Goal: Task Accomplishment & Management: Complete application form

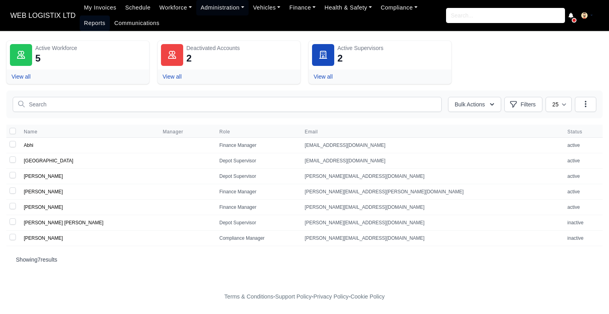
click at [110, 15] on link "Reports" at bounding box center [95, 22] width 30 height 15
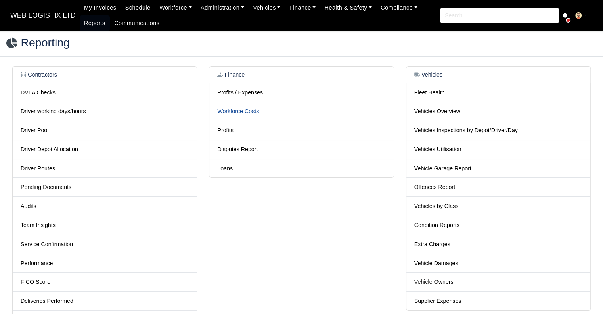
click at [242, 110] on link "Workforce Costs" at bounding box center [238, 111] width 42 height 6
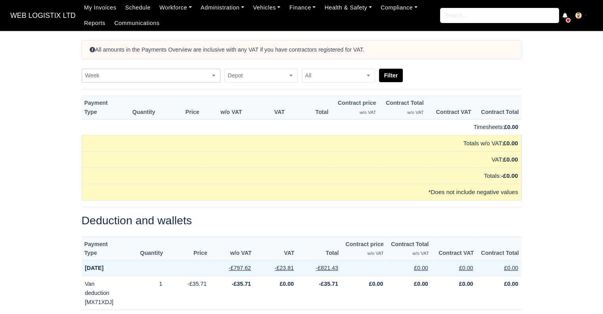
click at [96, 75] on span "Week" at bounding box center [151, 76] width 138 height 10
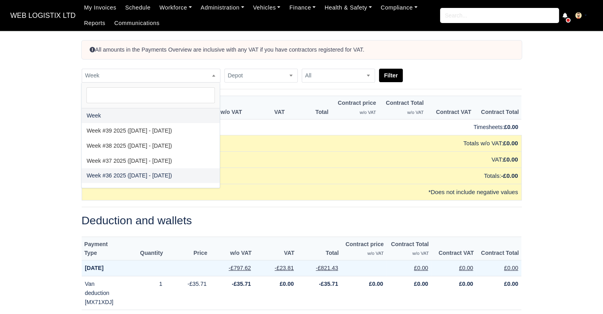
select select "2025-08-31|2025-09-06"
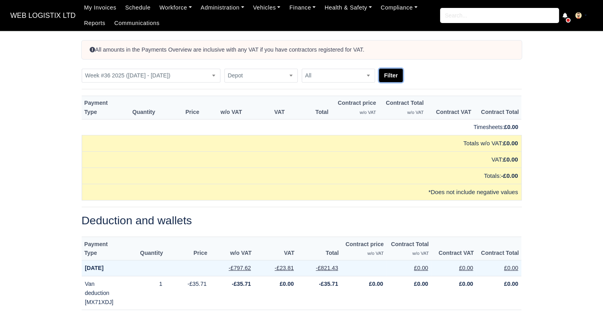
click at [389, 73] on button "Filter" at bounding box center [391, 75] width 24 height 13
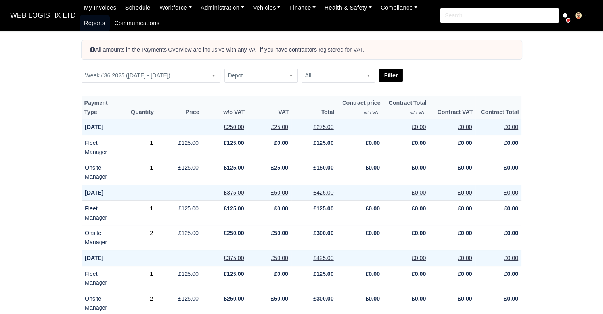
click at [90, 23] on link "Reports" at bounding box center [95, 22] width 30 height 15
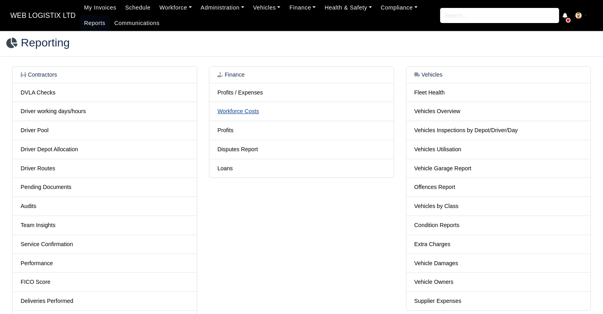
click at [224, 108] on link "Workforce Costs" at bounding box center [238, 111] width 42 height 6
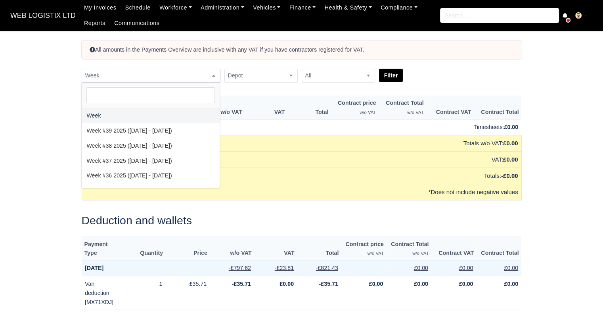
click at [93, 82] on span "Week" at bounding box center [151, 76] width 139 height 14
select select "2025-08-31|2025-09-06"
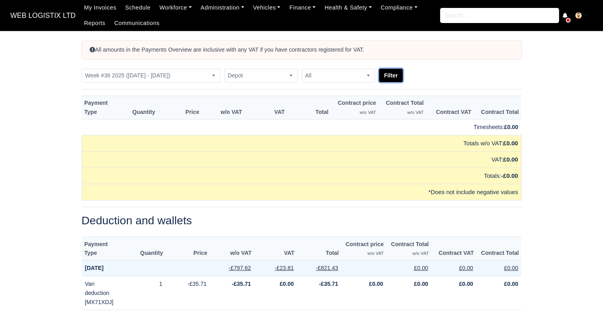
click at [387, 72] on button "Filter" at bounding box center [391, 75] width 24 height 13
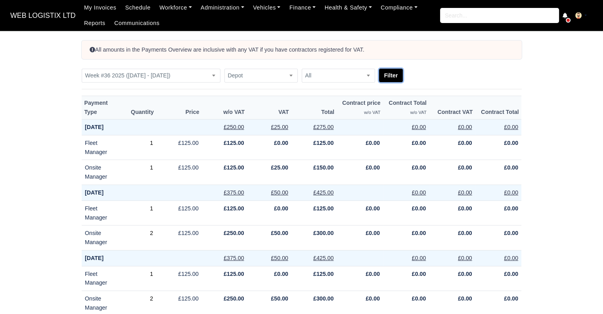
click at [389, 70] on button "Filter" at bounding box center [391, 75] width 24 height 13
click at [85, 21] on link "Reports" at bounding box center [95, 22] width 30 height 15
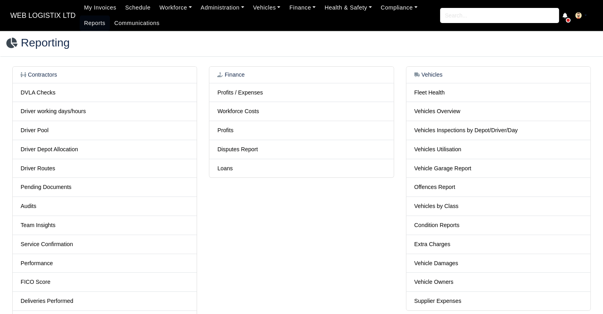
click at [237, 98] on td "Profits / Expenses" at bounding box center [301, 92] width 184 height 19
click at [235, 96] on td "Profits / Expenses" at bounding box center [301, 92] width 184 height 19
click at [233, 94] on link "Profits / Expenses" at bounding box center [240, 92] width 46 height 6
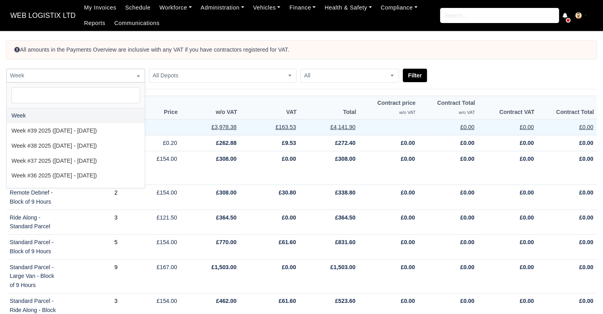
click at [49, 77] on span "Week" at bounding box center [76, 76] width 138 height 10
select select "2025-08-31|2025-09-06"
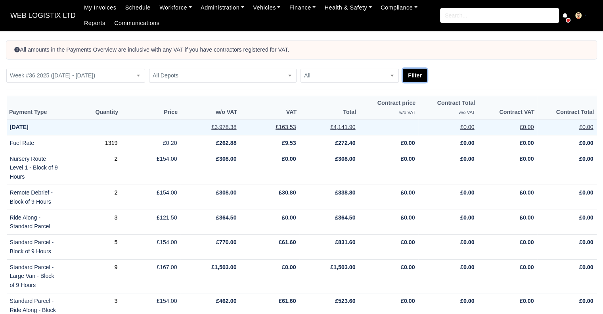
click at [420, 73] on button "Filter" at bounding box center [415, 75] width 24 height 13
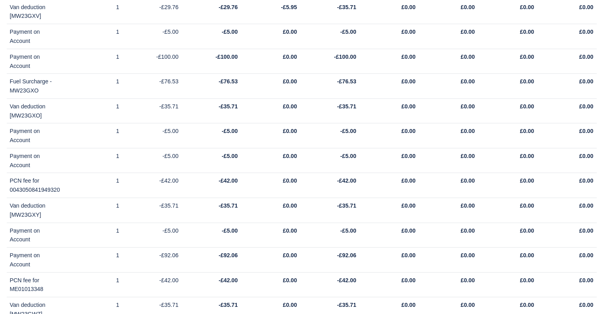
scroll to position [7087, 0]
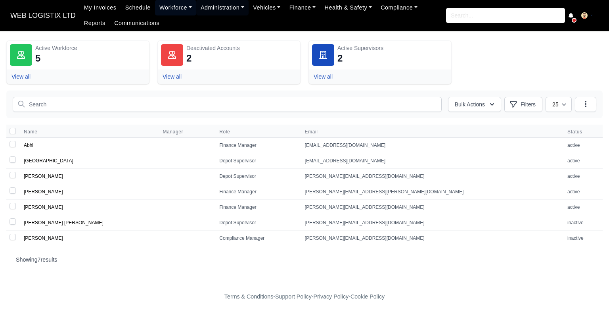
click at [169, 8] on link "Workforce" at bounding box center [175, 7] width 41 height 15
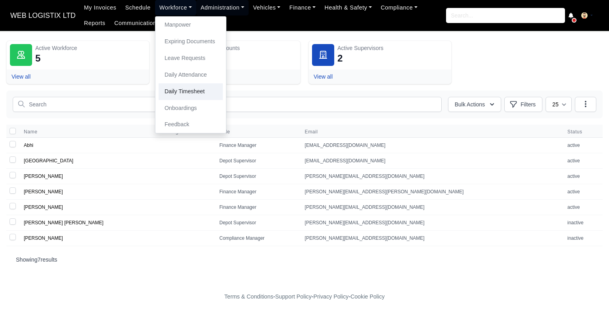
click at [187, 97] on link "Daily Timesheet" at bounding box center [191, 91] width 64 height 17
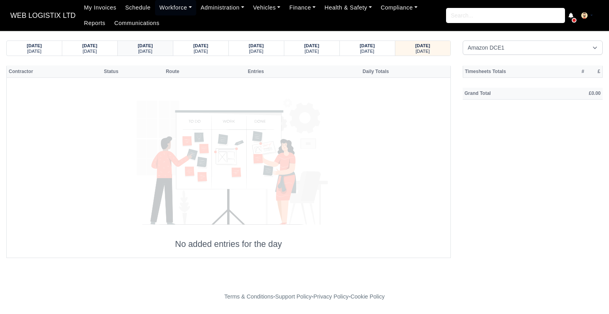
click at [154, 51] on div "[DATE]" at bounding box center [145, 51] width 40 height 6
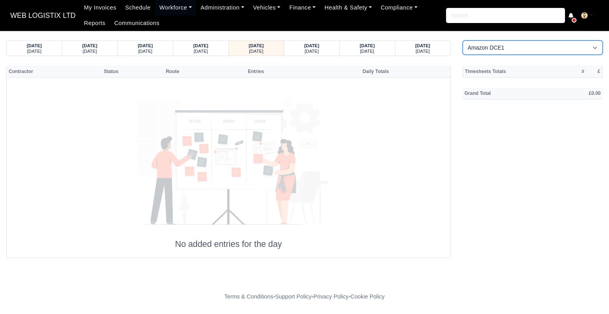
click at [496, 50] on select "Amazon DCE1 DWN2 - [GEOGRAPHIC_DATA] (DWN2) - Amazon Logistics (L34 7XL) DXM2 -…" at bounding box center [533, 47] width 140 height 14
select select "1"
click at [463, 40] on select "Amazon DCE1 DWN2 - [GEOGRAPHIC_DATA] (DWN2) - Amazon Logistics (L34 7XL) DXM2 -…" at bounding box center [533, 47] width 140 height 14
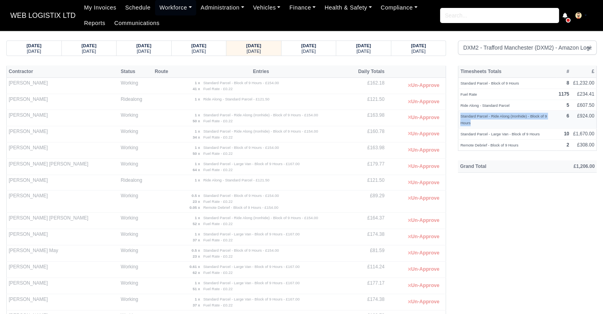
drag, startPoint x: 471, startPoint y: 123, endPoint x: 459, endPoint y: 117, distance: 13.7
click at [459, 117] on td "Standard Parcel - Ride Along (Ironhide) - Block of 9 Hours" at bounding box center [507, 120] width 98 height 18
copy small "Standard Parcel - Ride Along (Ironhide) - Block of 9 Hours"
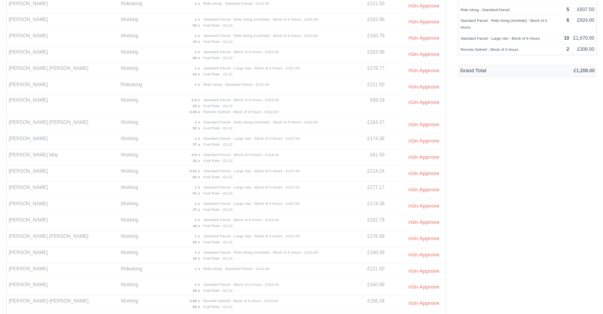
scroll to position [87, 0]
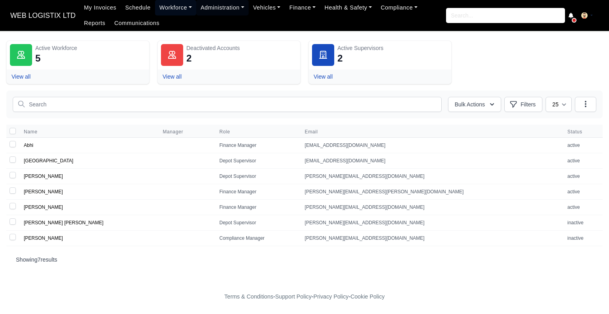
click at [174, 3] on link "Workforce" at bounding box center [175, 7] width 41 height 15
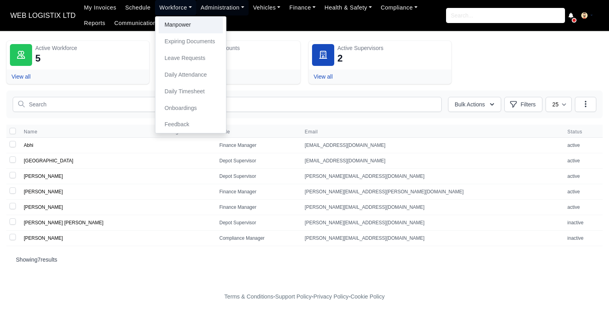
click at [176, 22] on link "Manpower" at bounding box center [191, 25] width 64 height 17
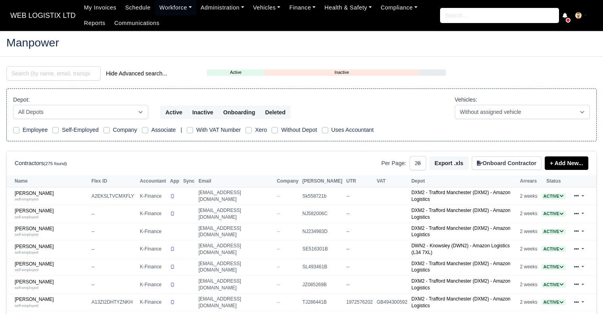
select select "25"
click at [73, 71] on input "search" at bounding box center [53, 73] width 94 height 14
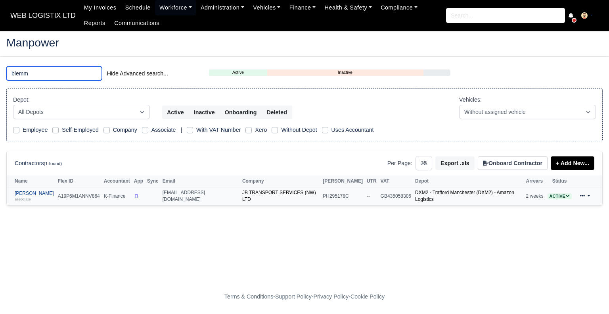
type input "blemm"
click at [42, 190] on link "Joshua James Blemmings associate" at bounding box center [34, 195] width 39 height 11
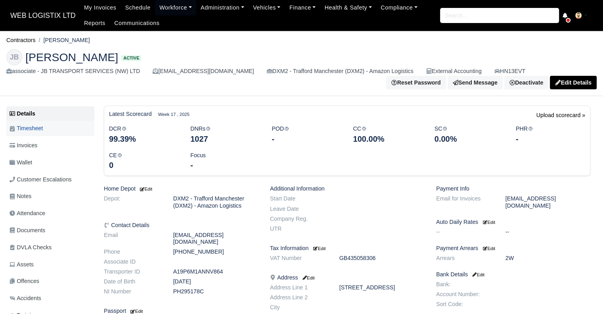
click at [42, 132] on span "Timesheet" at bounding box center [26, 128] width 33 height 9
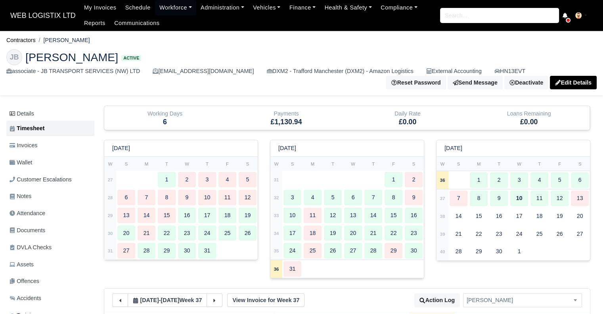
type input "34"
type input "16.5"
type input "55"
type input "32"
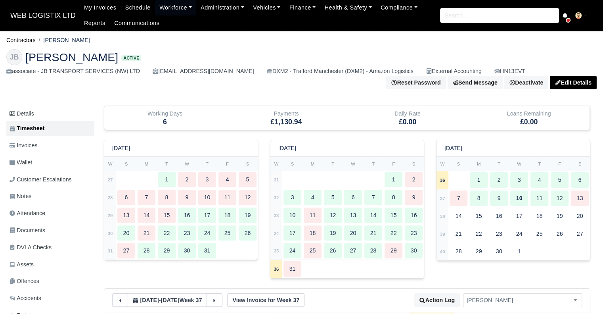
type input "33"
type input "0.2"
type input "1"
type input "0.6"
type input "1"
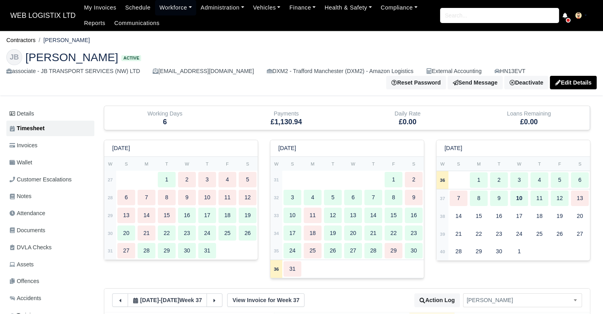
type input "0.1"
type input "1"
click at [563, 174] on div "5" at bounding box center [560, 179] width 18 height 15
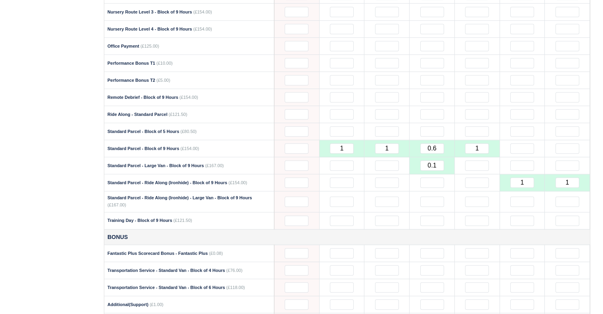
scroll to position [642, 0]
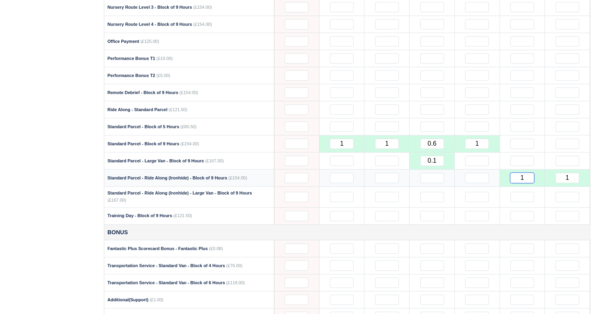
drag, startPoint x: 526, startPoint y: 171, endPoint x: 513, endPoint y: 170, distance: 13.9
click at [513, 172] on input "1" at bounding box center [522, 177] width 24 height 10
click at [526, 138] on input "text" at bounding box center [522, 143] width 24 height 10
click at [593, 134] on div "Working Days 6 Payments £1,130.94 Daily Rate £0.00 Loans Remaining £0.00 July 2…" at bounding box center [347, 81] width 499 height 1236
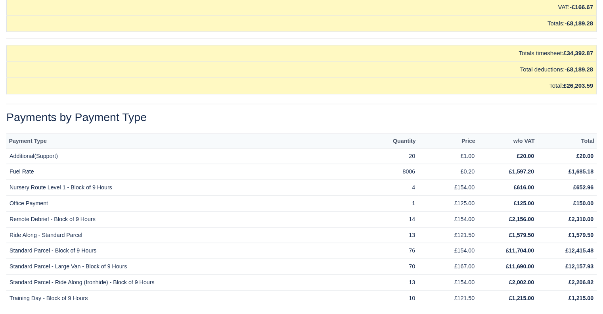
scroll to position [7083, 0]
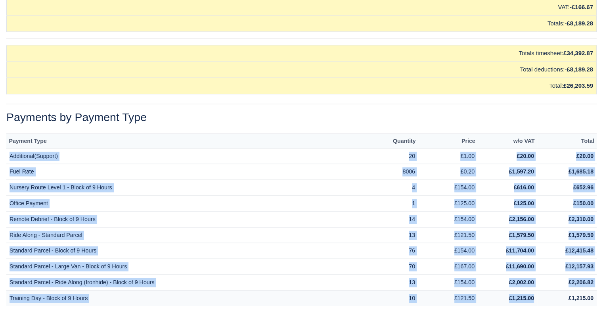
drag, startPoint x: 10, startPoint y: 135, endPoint x: 535, endPoint y: 275, distance: 543.3
click at [535, 275] on tbody "Additional(Support) 20 £1.00 £20.00 £20.00 Fuel Rate 8006 £0.20 £1,597.20 £1,68…" at bounding box center [301, 226] width 590 height 157
copy tbody "Loremipsum(Dolorsi) 52 £5.86 £36.48 £95.24 Amet Cons 5906 £0.49 £9,807.84 £2,61…"
